Goal: Task Accomplishment & Management: Manage account settings

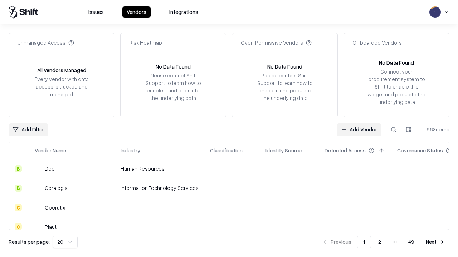
click at [359, 129] on link "Add Vendor" at bounding box center [358, 129] width 45 height 13
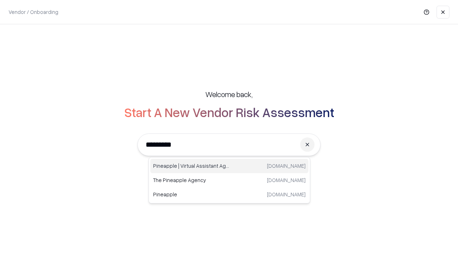
click at [229, 166] on div "Pineapple | Virtual Assistant Agency [DOMAIN_NAME]" at bounding box center [229, 166] width 158 height 14
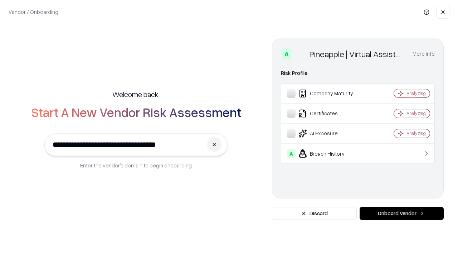
type input "**********"
click at [401, 214] on button "Onboard Vendor" at bounding box center [401, 213] width 84 height 13
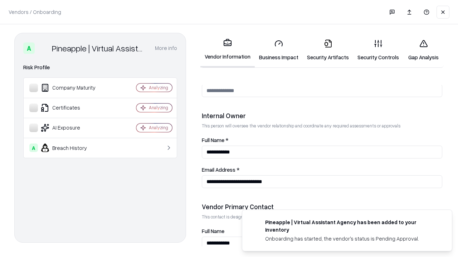
scroll to position [370, 0]
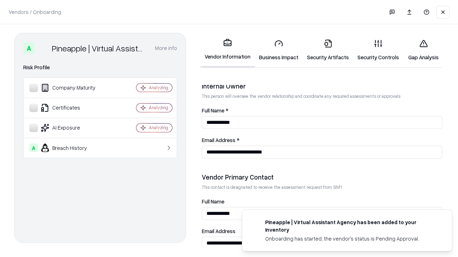
click at [327, 50] on link "Security Artifacts" at bounding box center [327, 50] width 50 height 33
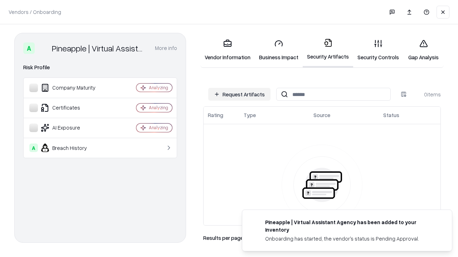
click at [239, 94] on button "Request Artifacts" at bounding box center [239, 94] width 62 height 13
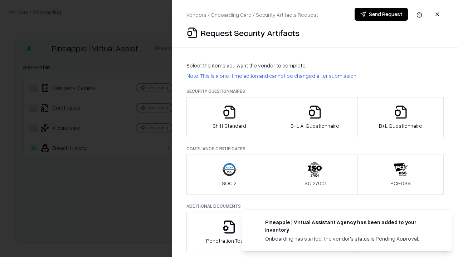
click at [400, 117] on icon "button" at bounding box center [400, 112] width 14 height 14
click at [314, 117] on icon "button" at bounding box center [314, 112] width 14 height 14
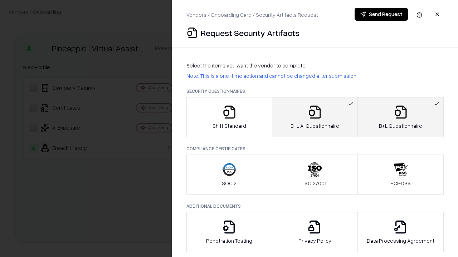
click at [381, 14] on button "Send Request" at bounding box center [380, 14] width 53 height 13
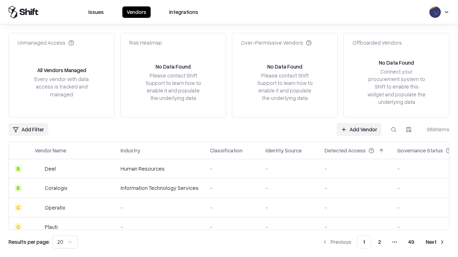
click at [359, 129] on link "Add Vendor" at bounding box center [358, 129] width 45 height 13
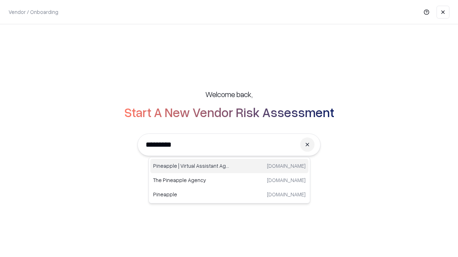
click at [229, 166] on div "Pineapple | Virtual Assistant Agency [DOMAIN_NAME]" at bounding box center [229, 166] width 158 height 14
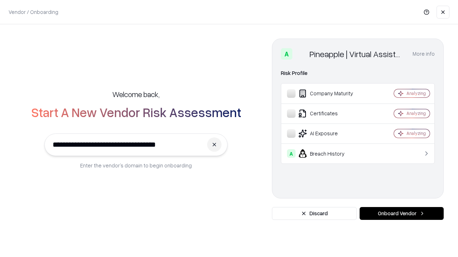
type input "**********"
click at [401, 214] on button "Onboard Vendor" at bounding box center [401, 213] width 84 height 13
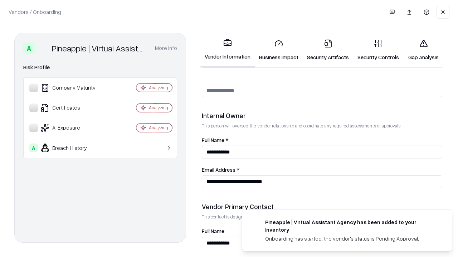
scroll to position [370, 0]
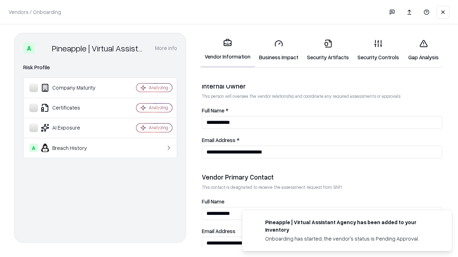
click at [423, 50] on link "Gap Analysis" at bounding box center [423, 50] width 40 height 33
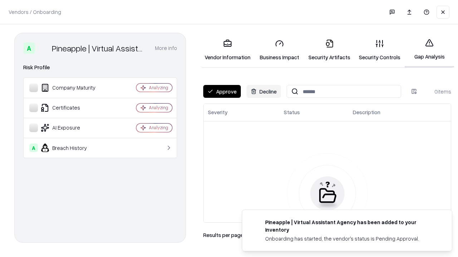
click at [222, 92] on button "Approve" at bounding box center [222, 91] width 38 height 13
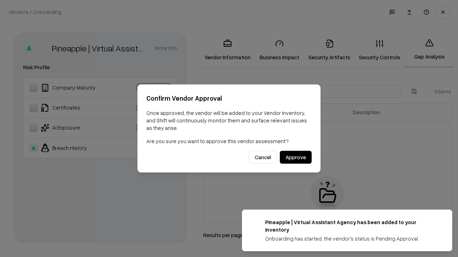
click at [295, 157] on button "Approve" at bounding box center [296, 157] width 32 height 13
